Goal: Information Seeking & Learning: Learn about a topic

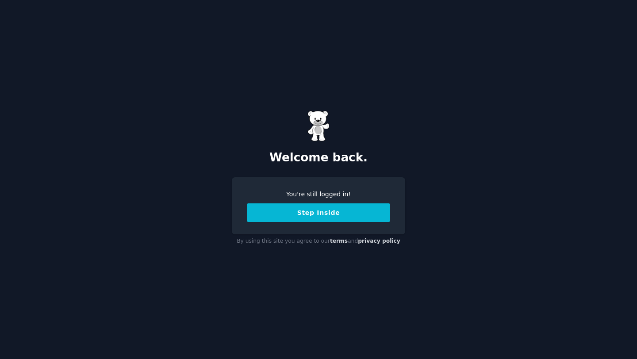
click at [334, 215] on button "Step Inside" at bounding box center [318, 212] width 142 height 19
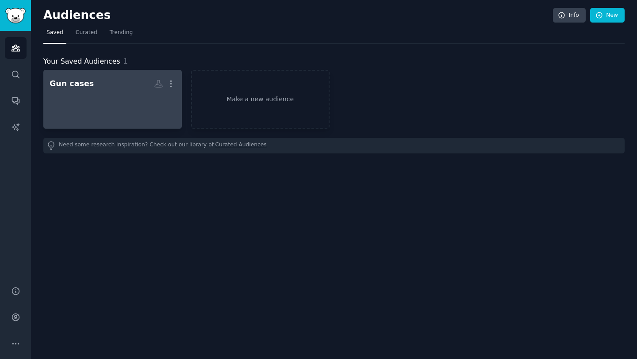
click at [87, 100] on div at bounding box center [113, 107] width 126 height 31
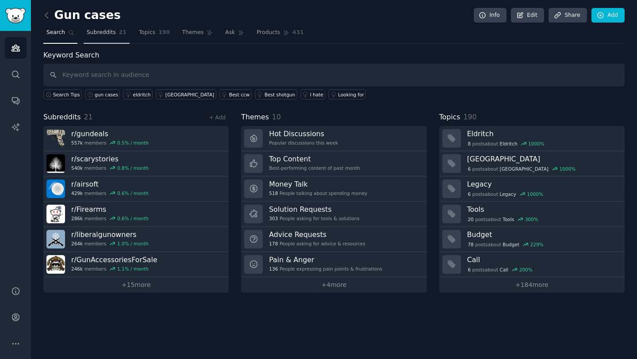
click at [104, 36] on span "Subreddits" at bounding box center [101, 33] width 29 height 8
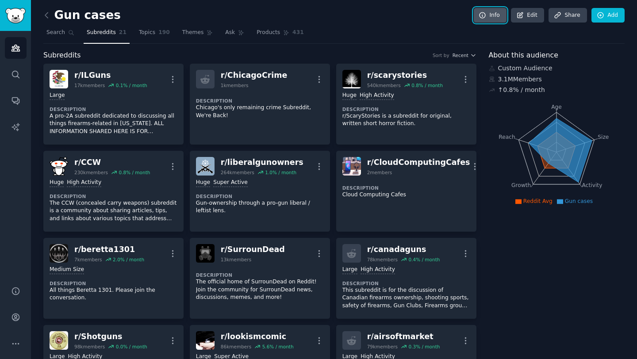
click at [482, 14] on icon at bounding box center [483, 15] width 6 height 6
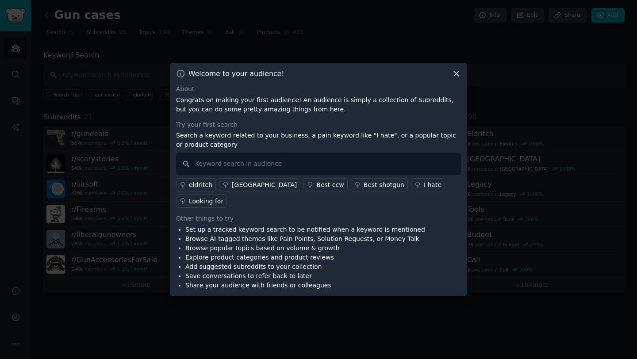
click at [456, 78] on icon at bounding box center [456, 73] width 9 height 9
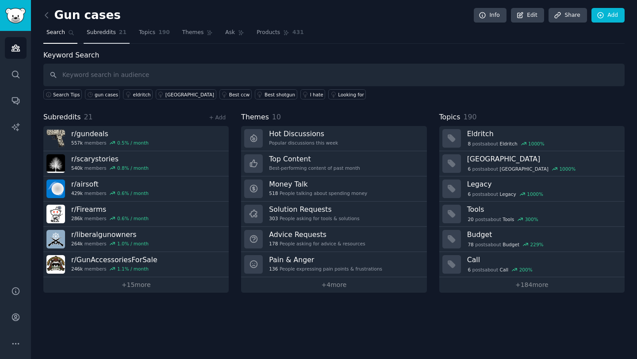
click at [101, 32] on span "Subreddits" at bounding box center [101, 33] width 29 height 8
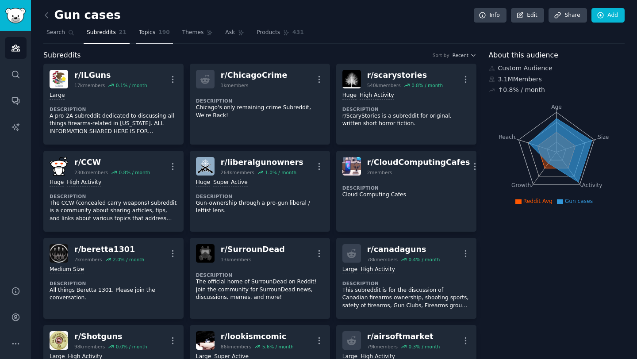
click at [149, 34] on span "Topics" at bounding box center [147, 33] width 16 height 8
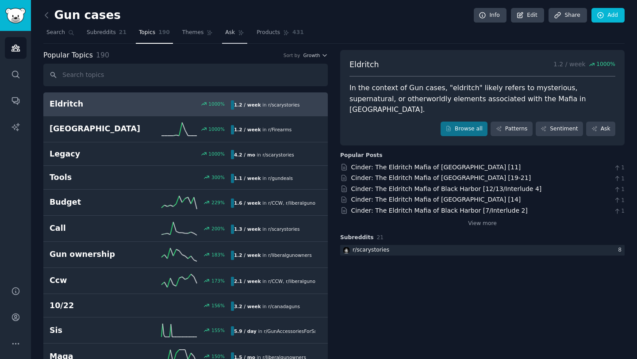
click at [227, 33] on span "Ask" at bounding box center [230, 33] width 10 height 8
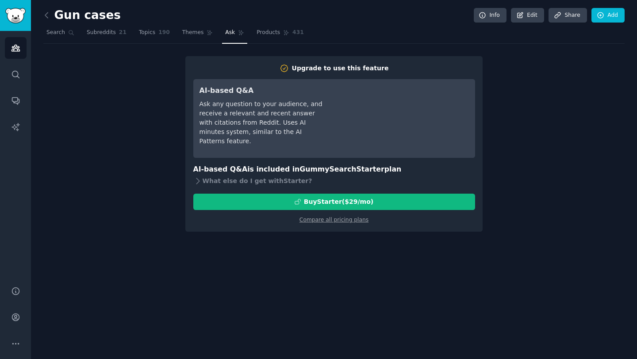
click at [310, 118] on div "Ask any question to your audience, and receive a relevant and recent answer wit…" at bounding box center [261, 123] width 124 height 46
click at [148, 36] on span "Topics" at bounding box center [147, 33] width 16 height 8
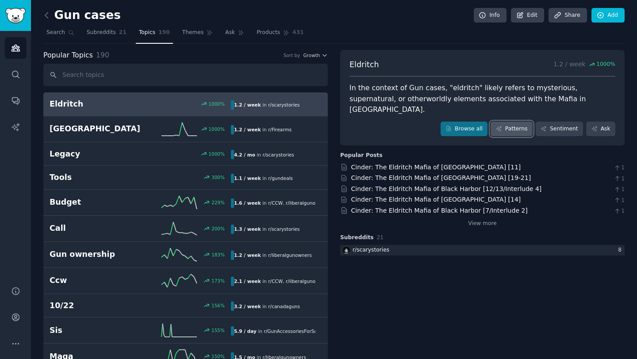
click at [514, 122] on link "Patterns" at bounding box center [512, 129] width 42 height 15
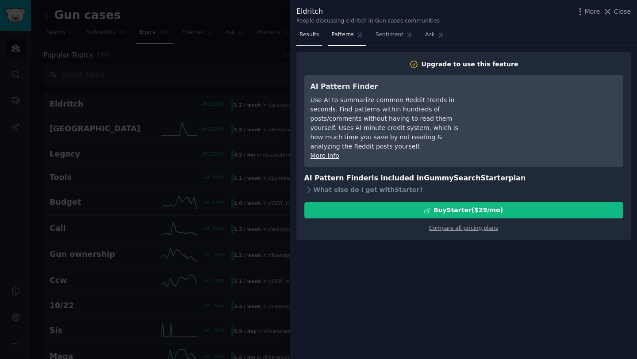
click at [317, 36] on span "Results" at bounding box center [308, 35] width 19 height 8
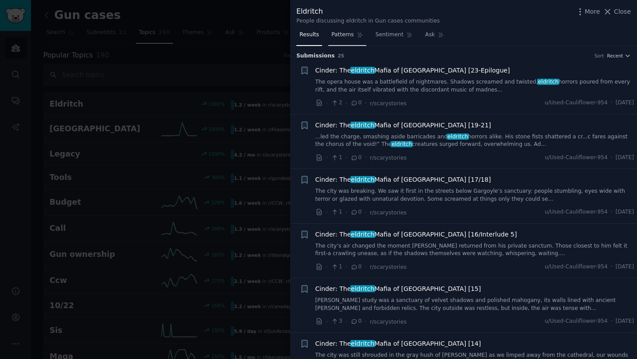
drag, startPoint x: 352, startPoint y: 34, endPoint x: 357, endPoint y: 34, distance: 5.3
click at [352, 34] on span "Patterns" at bounding box center [342, 35] width 22 height 8
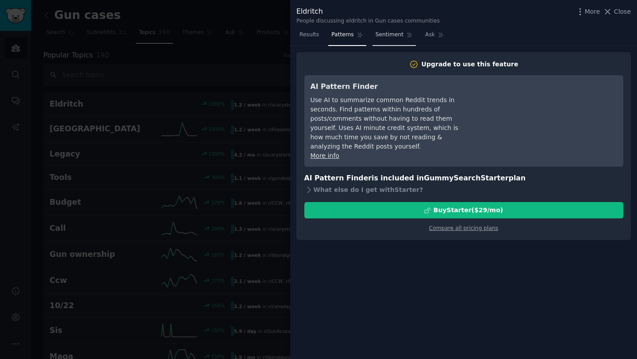
click at [381, 35] on span "Sentiment" at bounding box center [390, 35] width 28 height 8
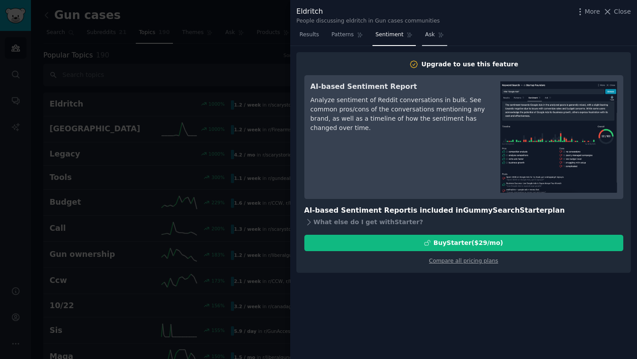
click at [425, 36] on span "Ask" at bounding box center [430, 35] width 10 height 8
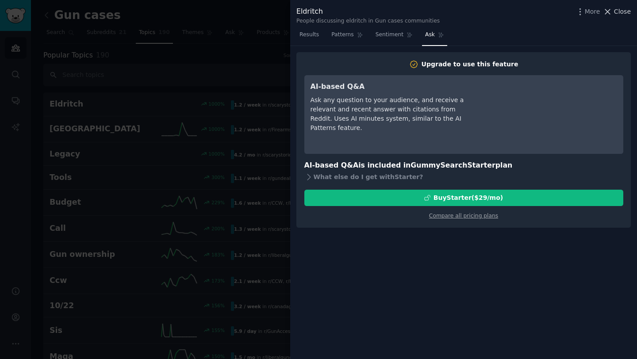
click at [612, 12] on icon at bounding box center [607, 11] width 9 height 9
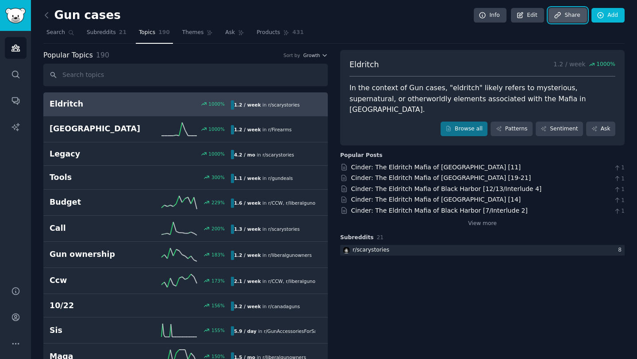
click at [564, 19] on link "Share" at bounding box center [568, 15] width 38 height 15
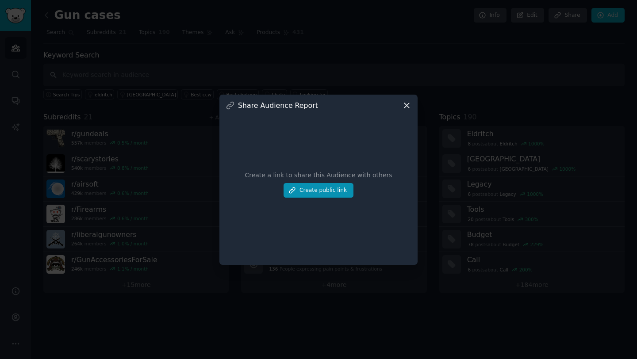
click at [403, 104] on icon at bounding box center [406, 105] width 9 height 9
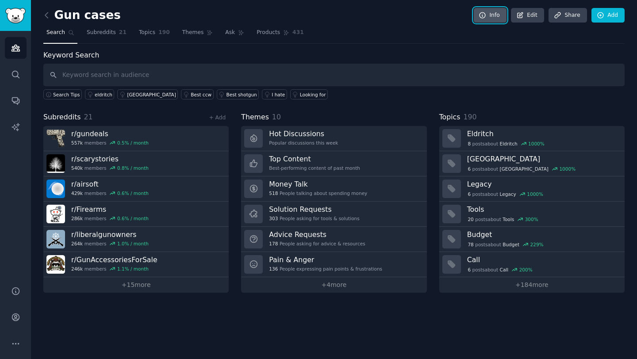
click at [496, 14] on link "Info" at bounding box center [490, 15] width 33 height 15
